Goal: Navigation & Orientation: Find specific page/section

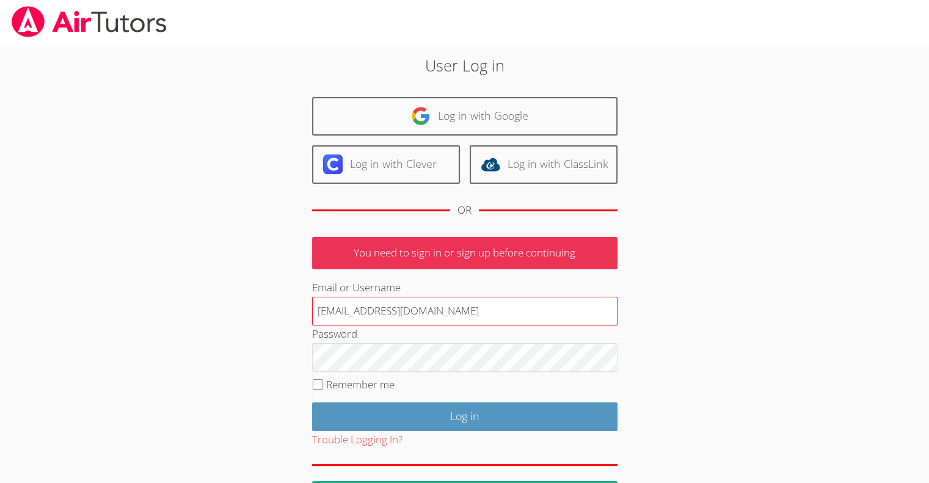
type input "[EMAIL_ADDRESS][DOMAIN_NAME]"
click at [312, 403] on input "Log in" at bounding box center [464, 417] width 305 height 29
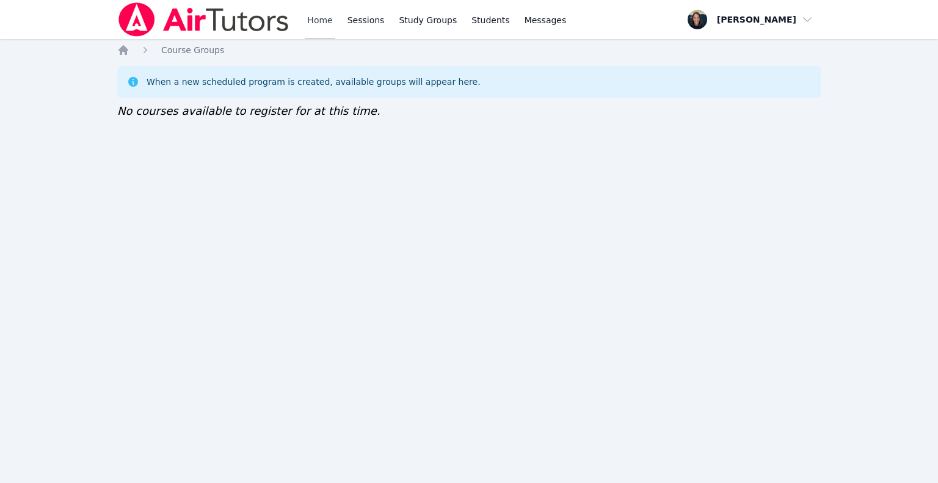
click at [320, 21] on link "Home" at bounding box center [320, 19] width 30 height 39
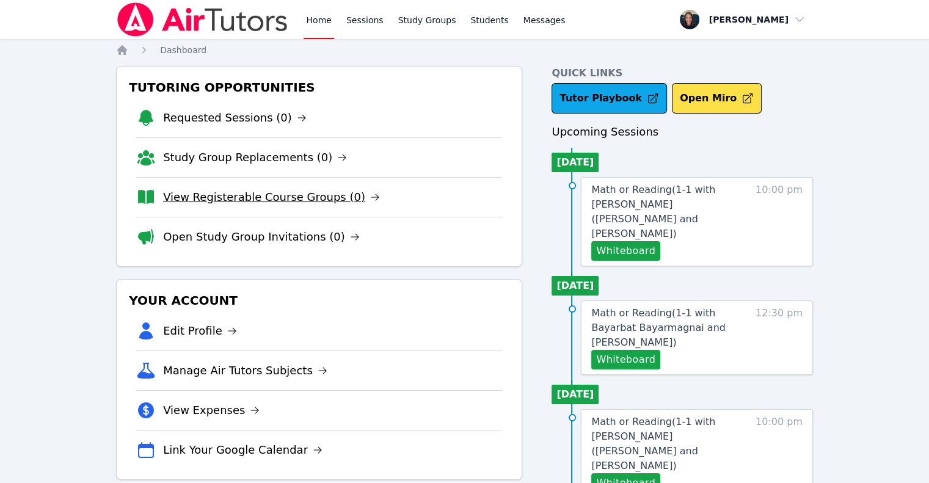
click at [296, 190] on link "View Registerable Course Groups (0)" at bounding box center [271, 197] width 217 height 17
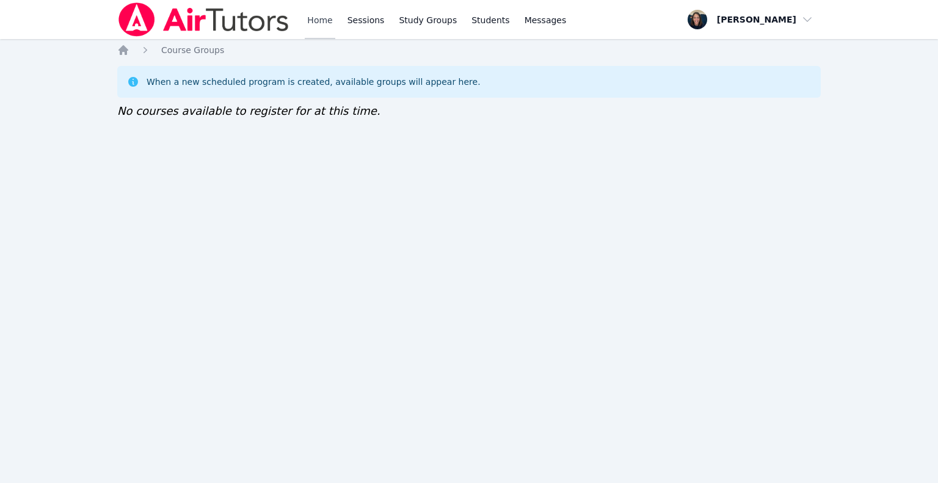
click at [316, 18] on link "Home" at bounding box center [320, 19] width 30 height 39
